Goal: Task Accomplishment & Management: Manage account settings

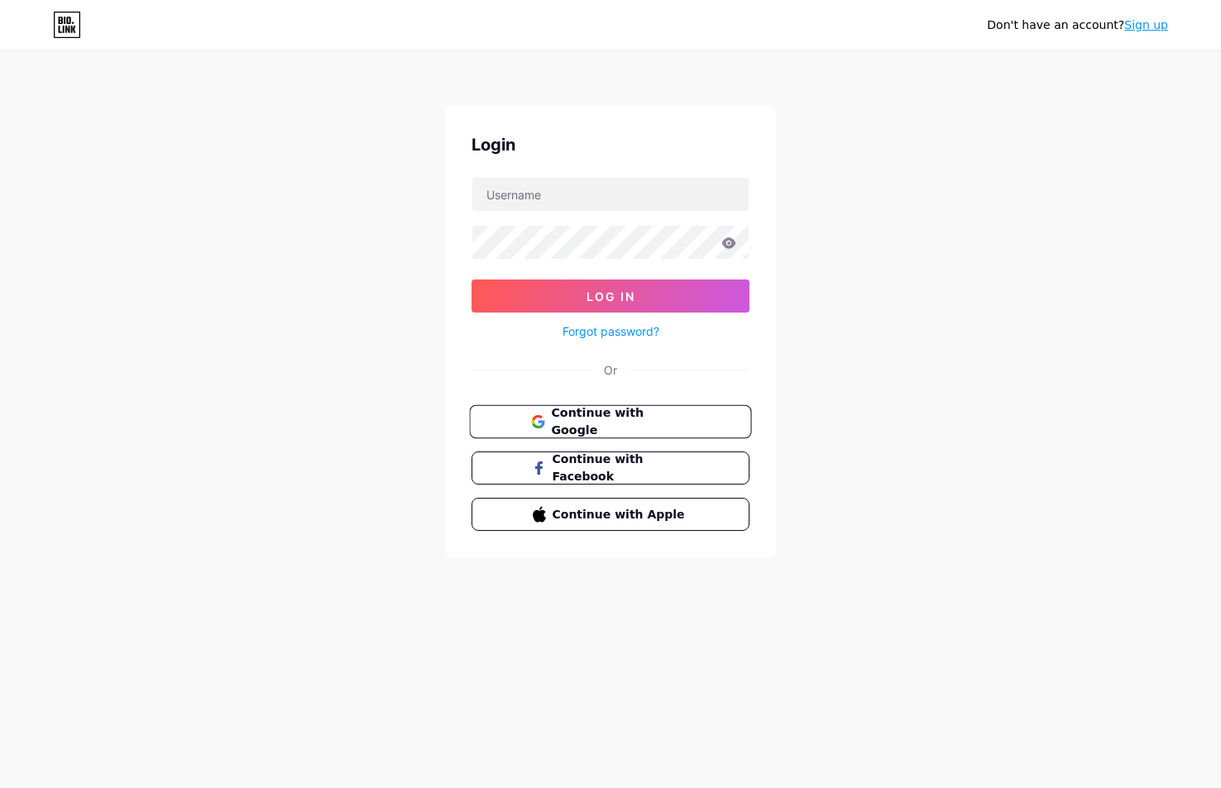
click at [668, 415] on span "Continue with Google" at bounding box center [620, 422] width 138 height 36
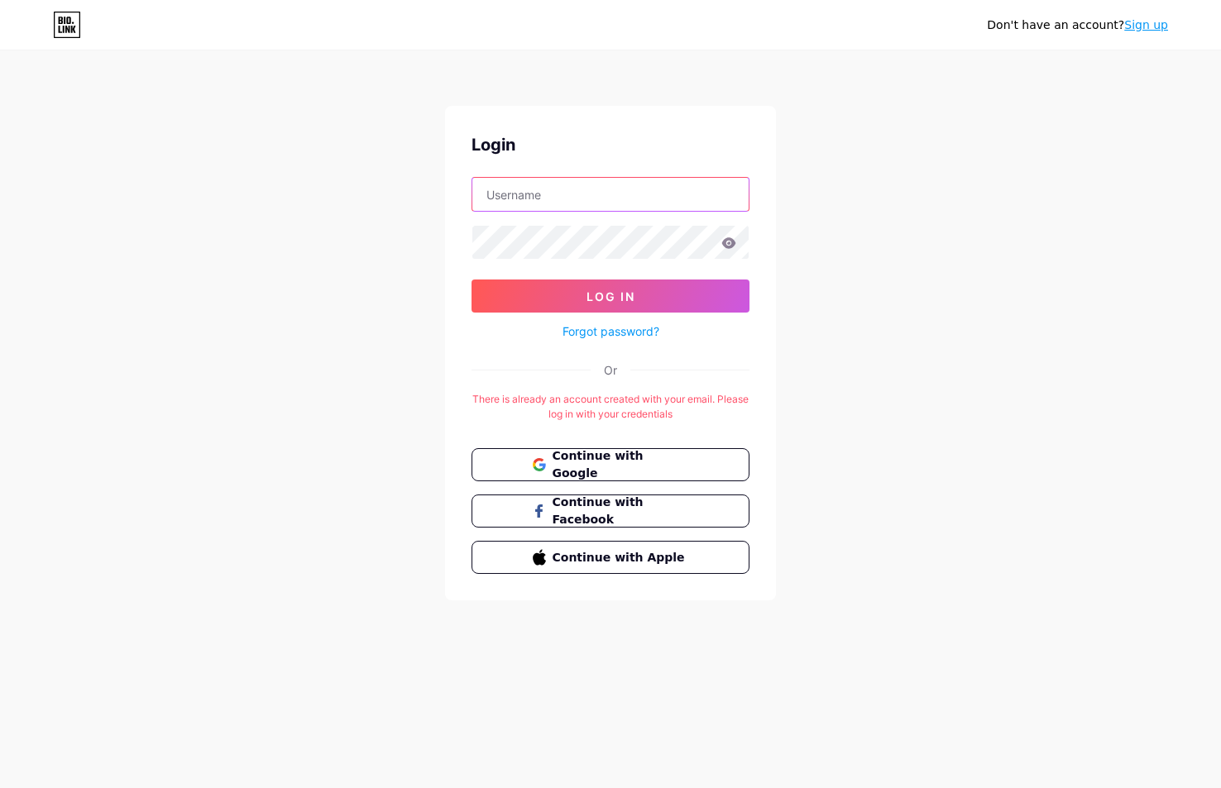
click at [672, 193] on input "text" at bounding box center [610, 194] width 276 height 33
type input "askdrflow@gmail.com"
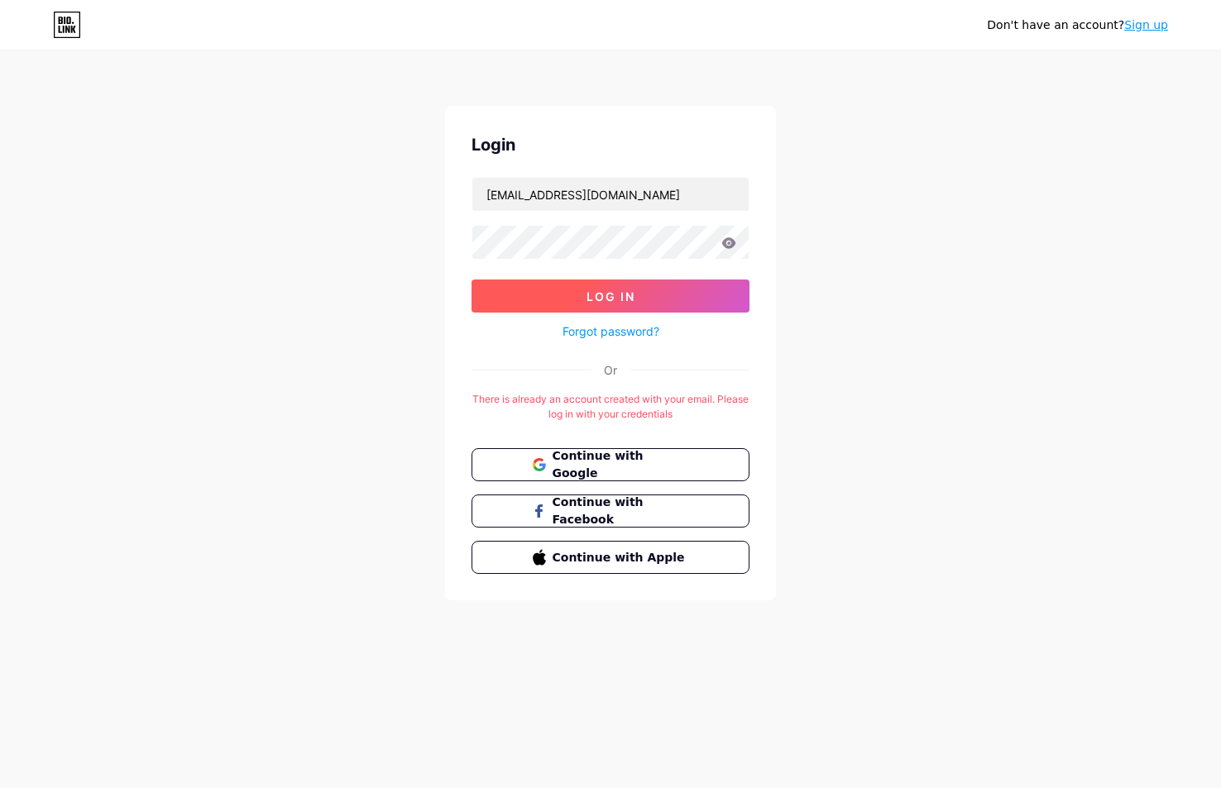
click at [675, 294] on button "Log In" at bounding box center [610, 296] width 278 height 33
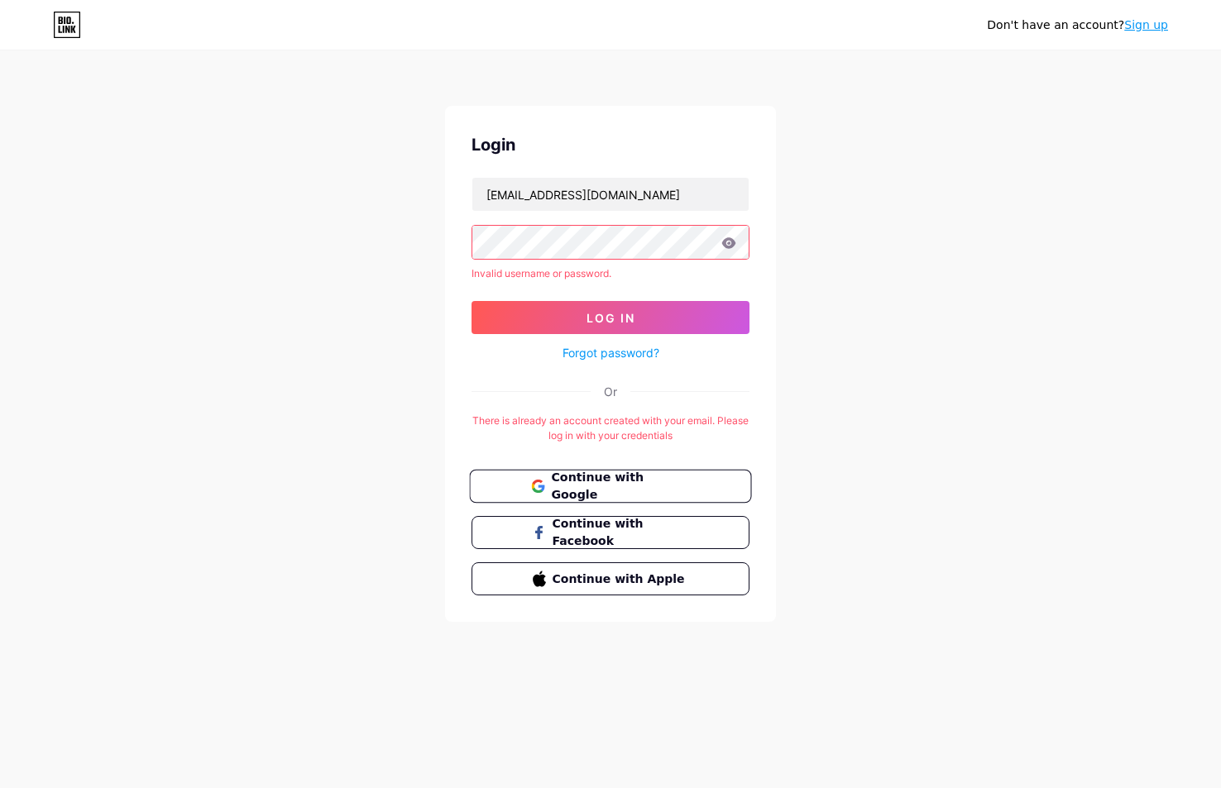
click at [610, 485] on span "Continue with Google" at bounding box center [620, 487] width 138 height 36
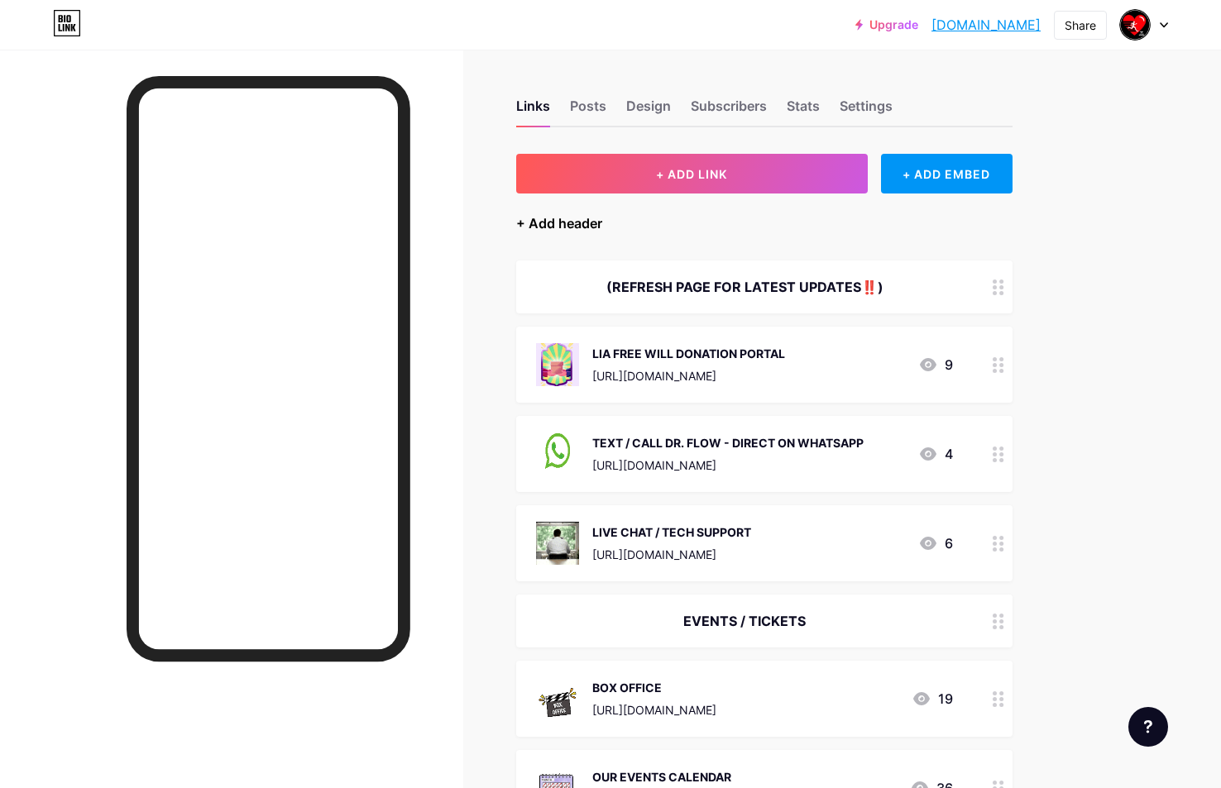
click at [563, 226] on div "+ Add header" at bounding box center [559, 223] width 86 height 20
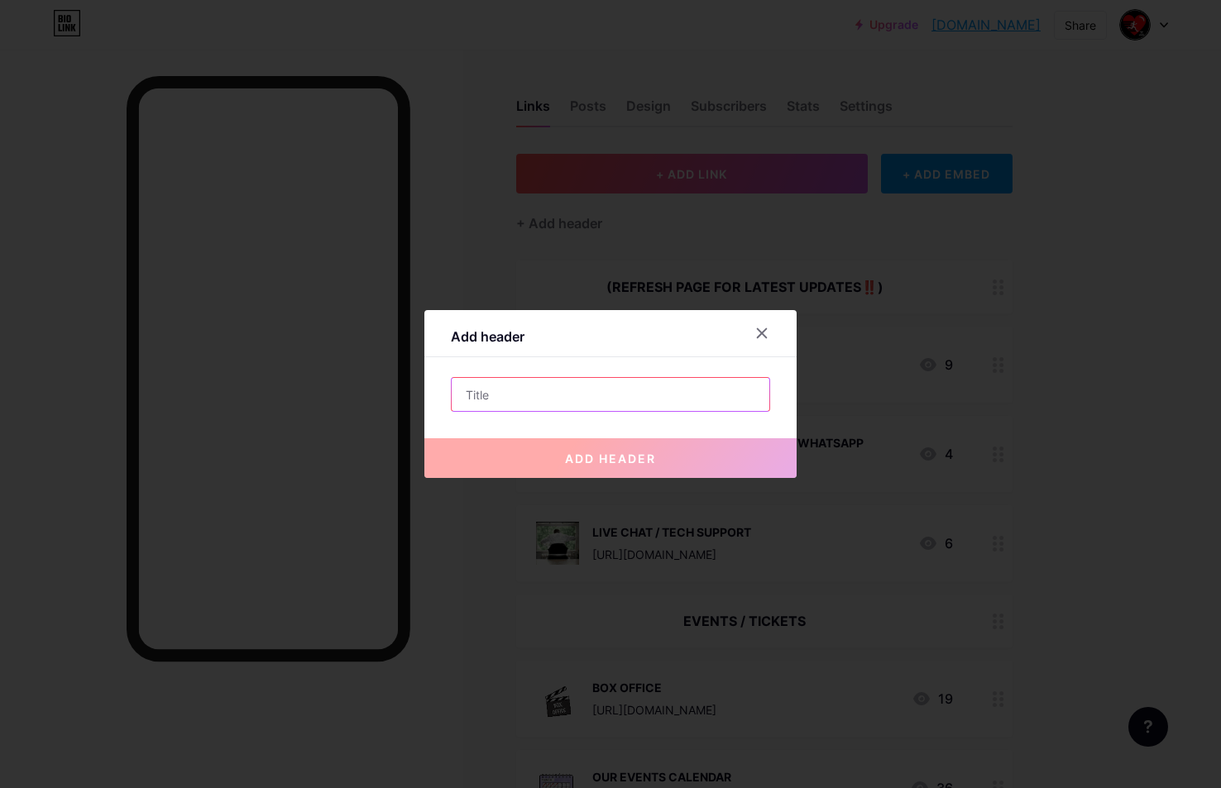
click at [599, 388] on input "text" at bounding box center [611, 394] width 318 height 33
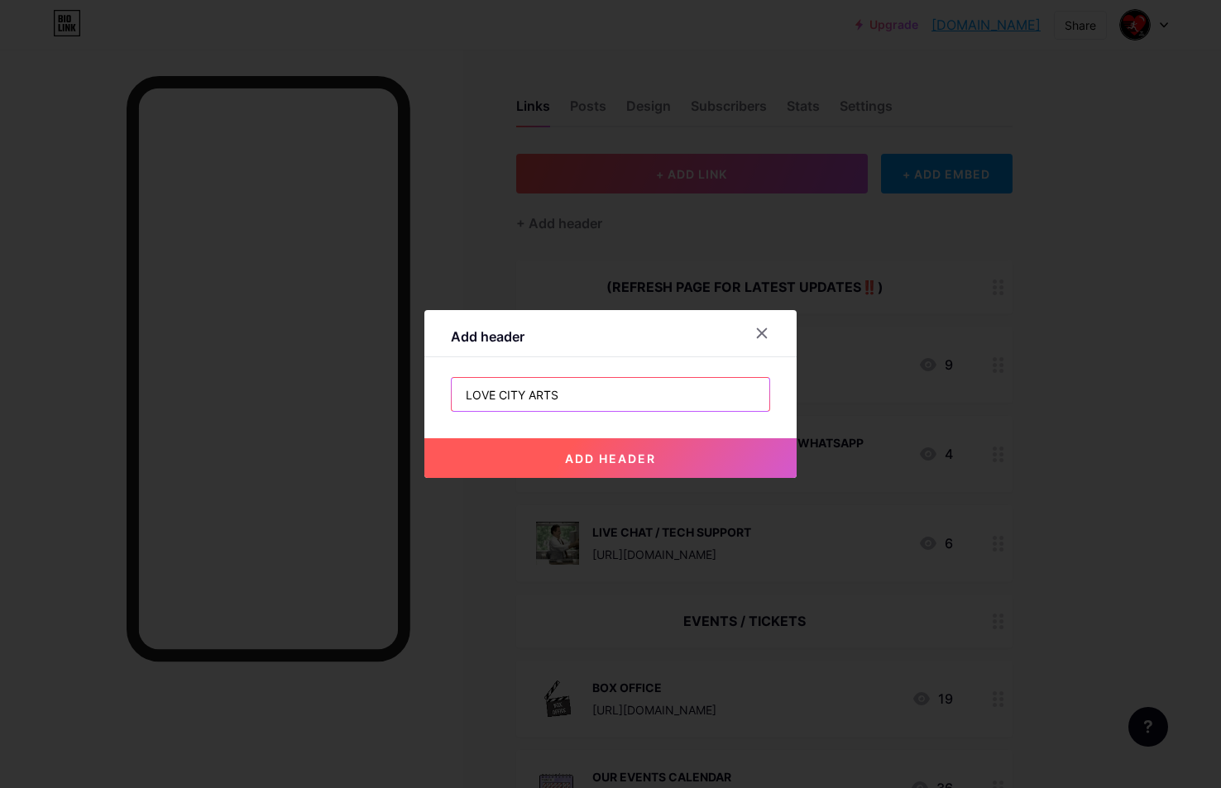
type input "LOVE CITY ARTS"
